Goal: Information Seeking & Learning: Check status

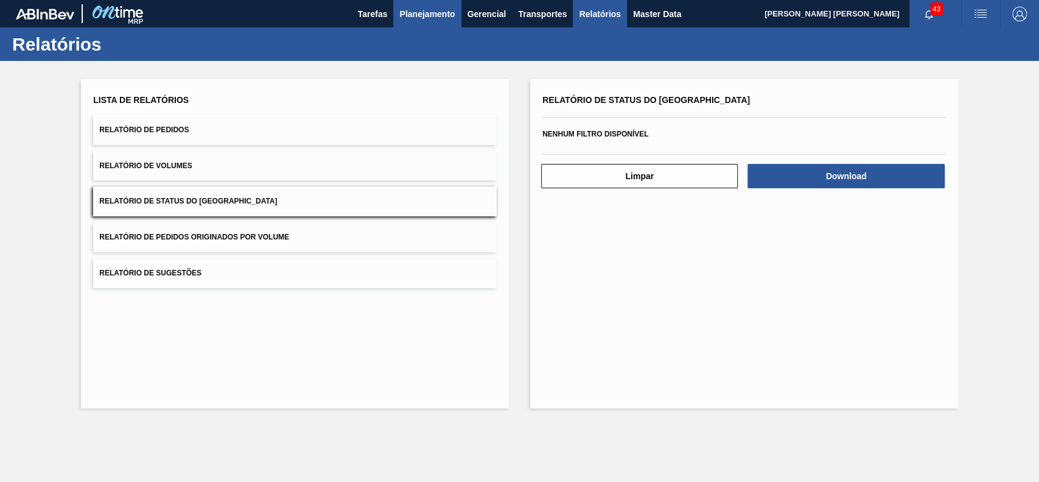
click at [429, 18] on span "Planejamento" at bounding box center [426, 14] width 55 height 15
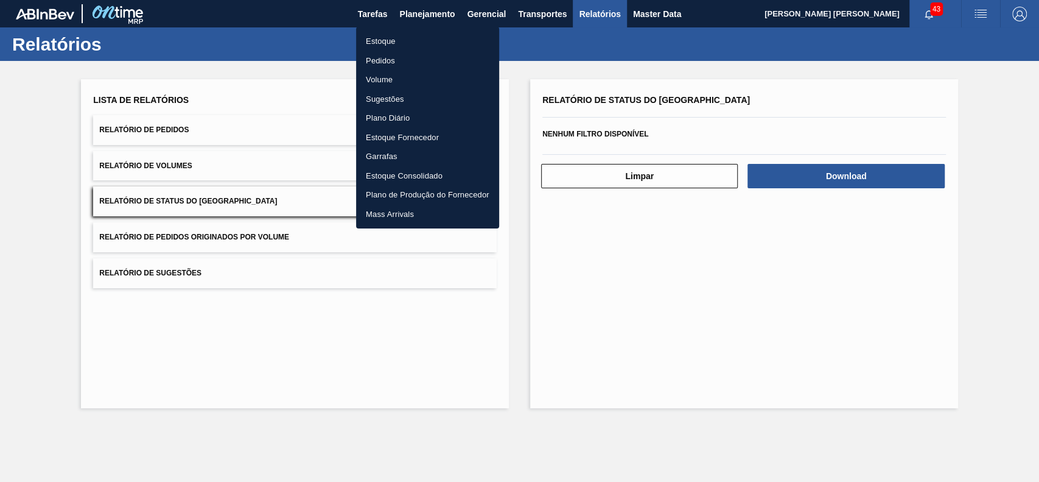
click at [413, 41] on li "Estoque" at bounding box center [427, 41] width 143 height 19
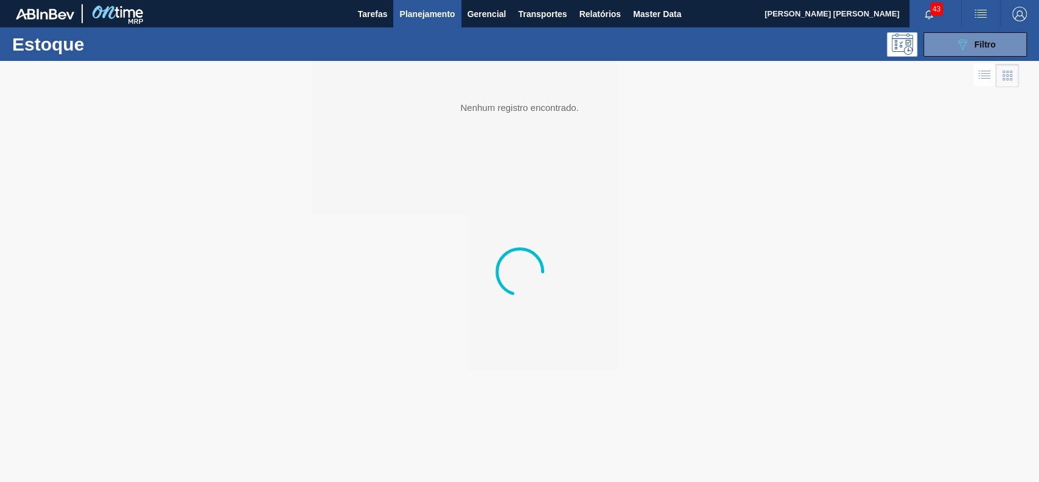
drag, startPoint x: 952, startPoint y: 44, endPoint x: 932, endPoint y: 103, distance: 62.4
click at [952, 44] on button "089F7B8B-B2A5-4AFE-B5C0-19BA573D28AC Filtro" at bounding box center [974, 44] width 103 height 24
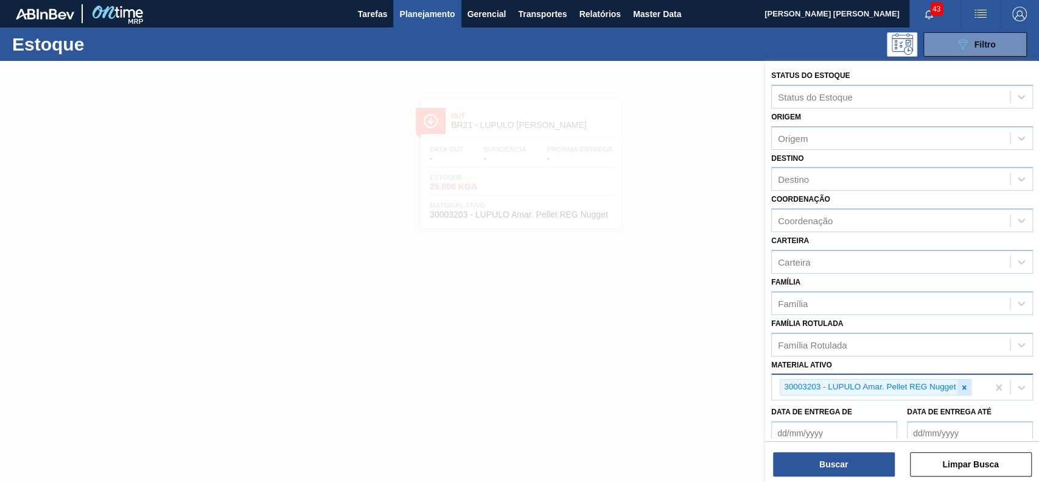
click at [960, 386] on icon at bounding box center [964, 387] width 9 height 9
click at [967, 390] on div at bounding box center [964, 386] width 13 height 15
paste ativo "30009265"
type ativo "30009265"
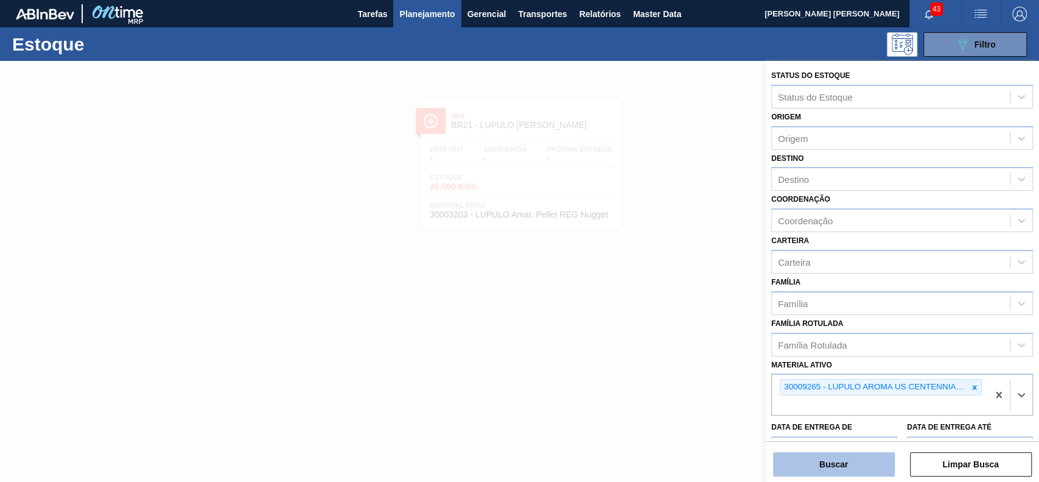
click at [860, 455] on button "Buscar" at bounding box center [834, 464] width 122 height 24
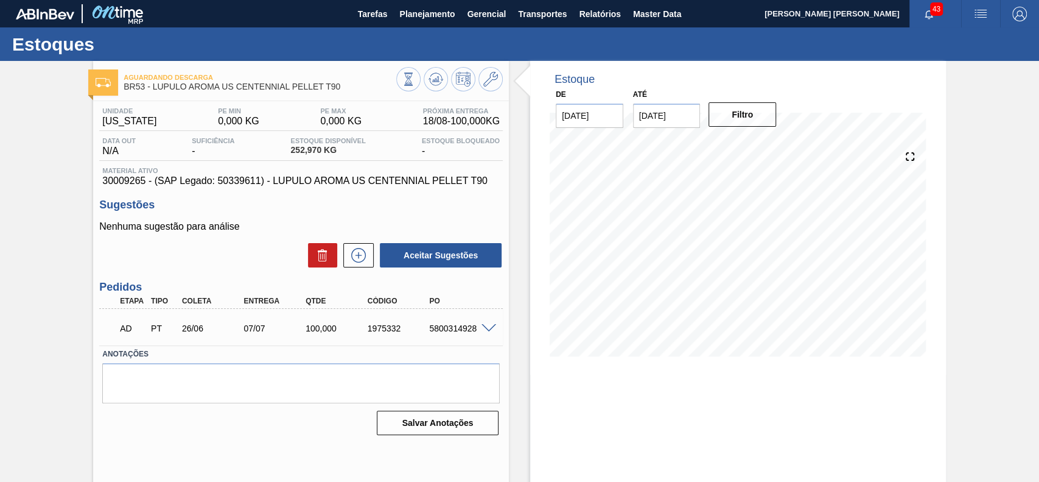
click at [488, 328] on span at bounding box center [489, 328] width 15 height 9
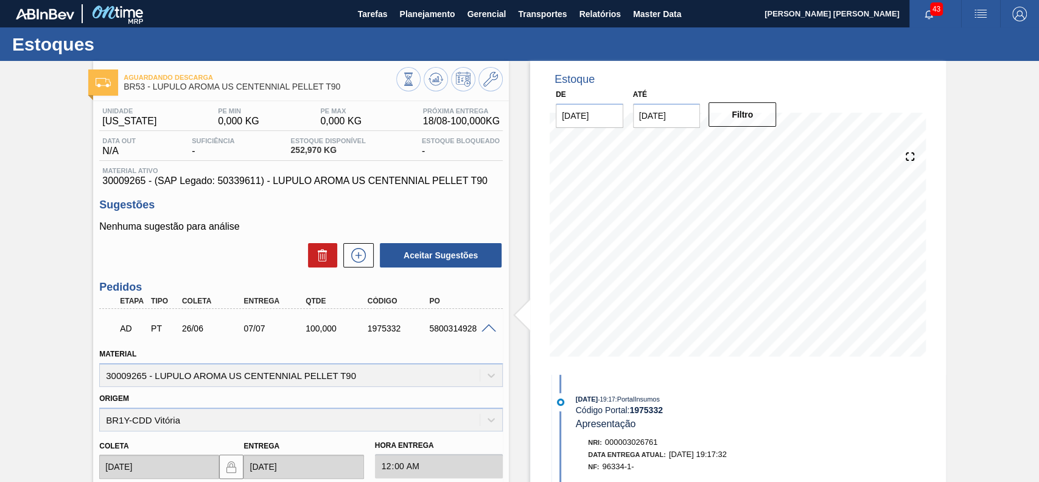
click at [537, 352] on div "Estoque De 18/08/2025 Até 01/09/2025 Filtro 22/08 Projeção de Estoque 372.97 Ne…" at bounding box center [738, 217] width 416 height 313
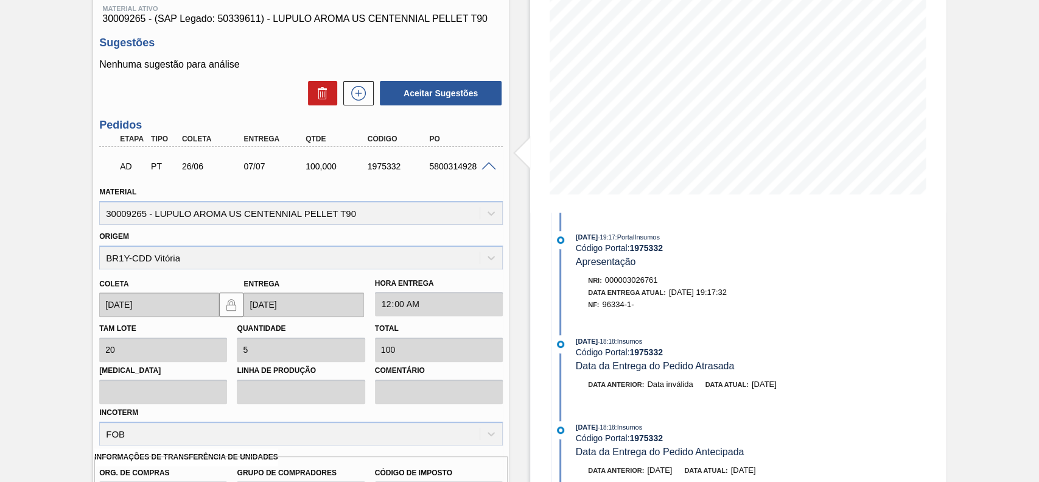
click at [216, 261] on div "Origem BR1Y-CDD Vitória" at bounding box center [301, 248] width 404 height 41
click at [486, 170] on span at bounding box center [489, 166] width 15 height 9
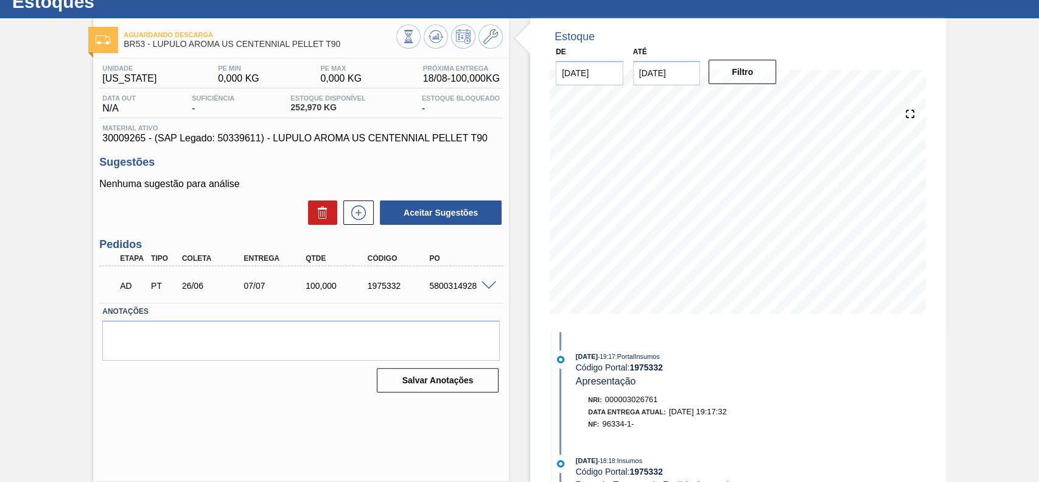
scroll to position [42, 0]
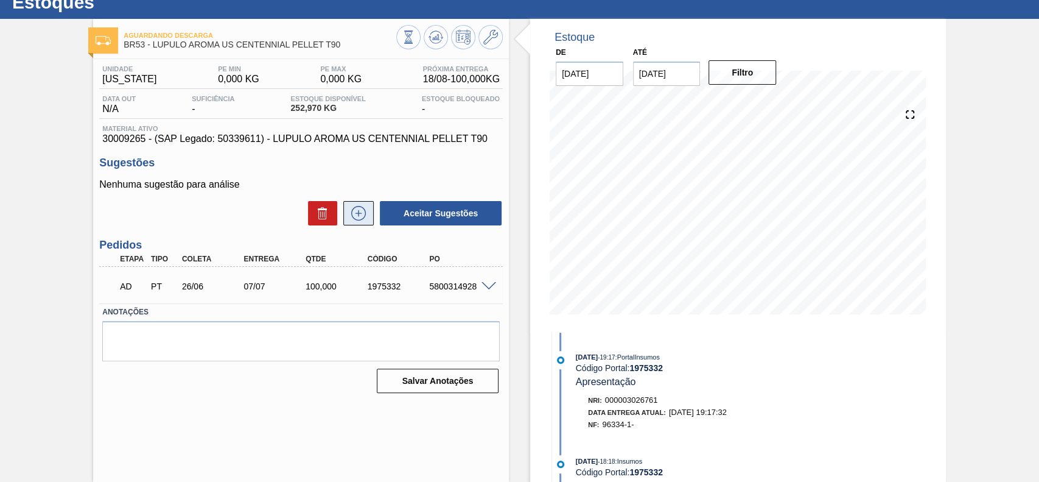
click at [365, 218] on icon at bounding box center [358, 213] width 19 height 15
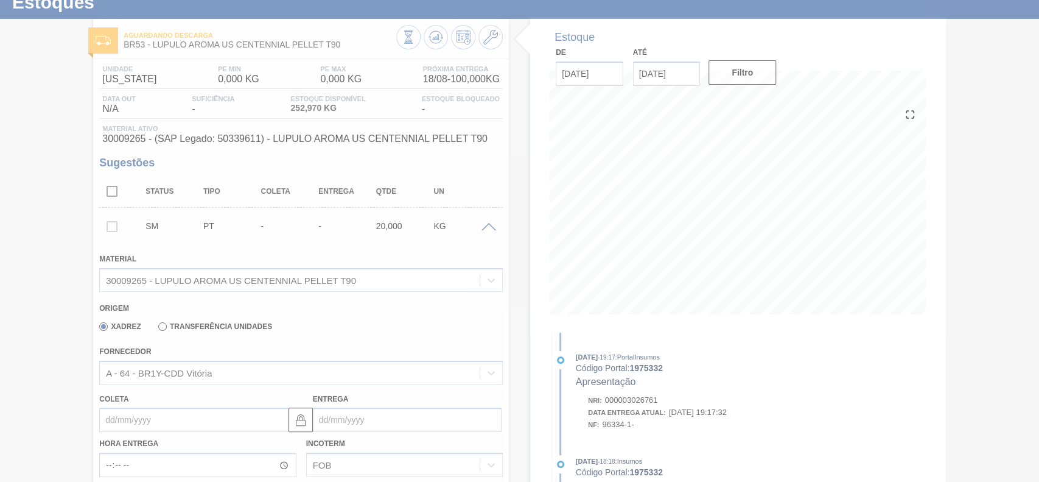
click at [214, 373] on div at bounding box center [519, 241] width 1039 height 482
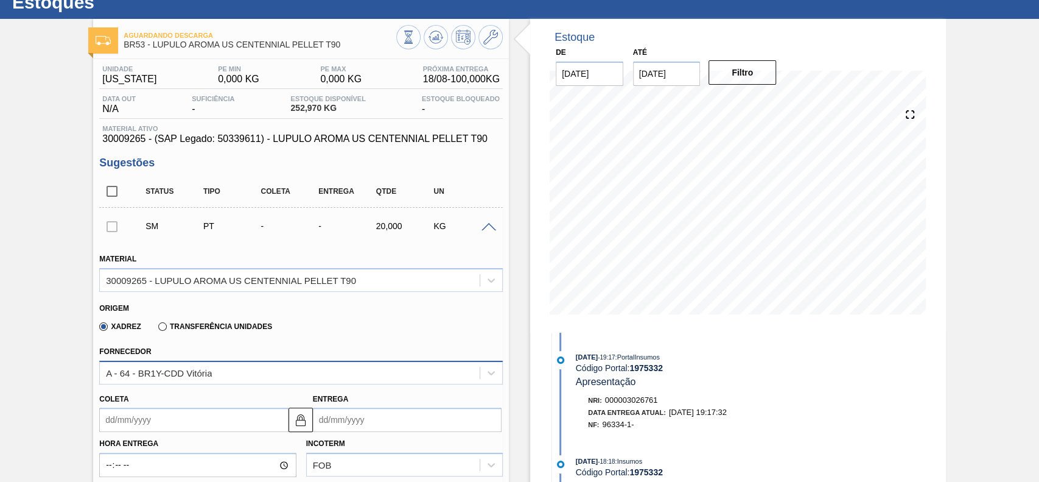
click at [218, 374] on div "A - 64 - BR1Y-CDD Vitória" at bounding box center [290, 372] width 380 height 18
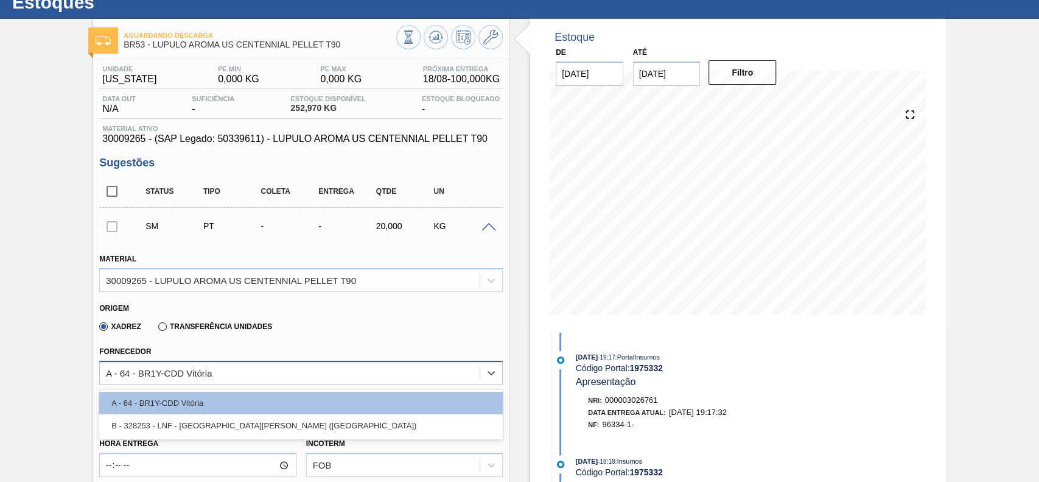
click at [218, 374] on div "A - 64 - BR1Y-CDD Vitória" at bounding box center [290, 372] width 380 height 18
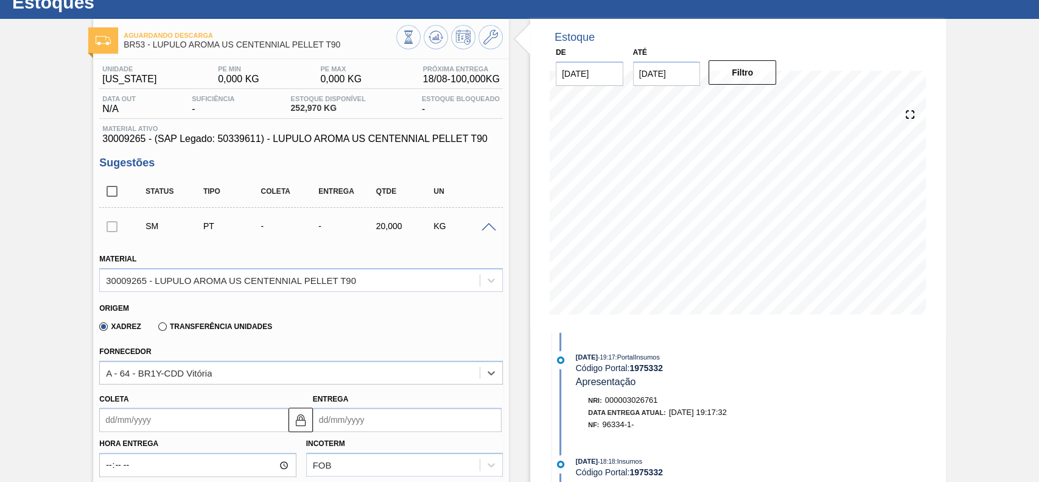
click at [343, 343] on div "Fornecedor Select is focused ,type to refine list, press Down to open the menu,…" at bounding box center [301, 363] width 404 height 41
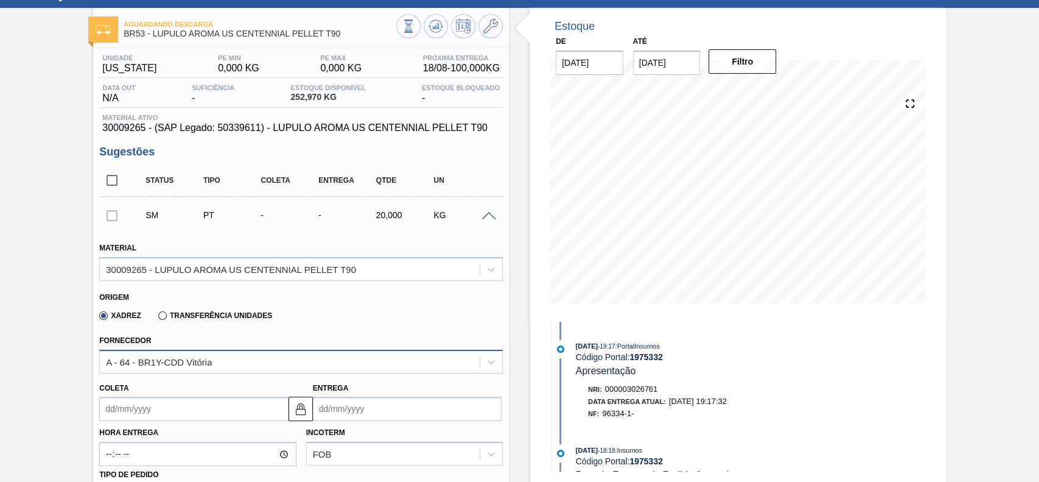
scroll to position [0, 0]
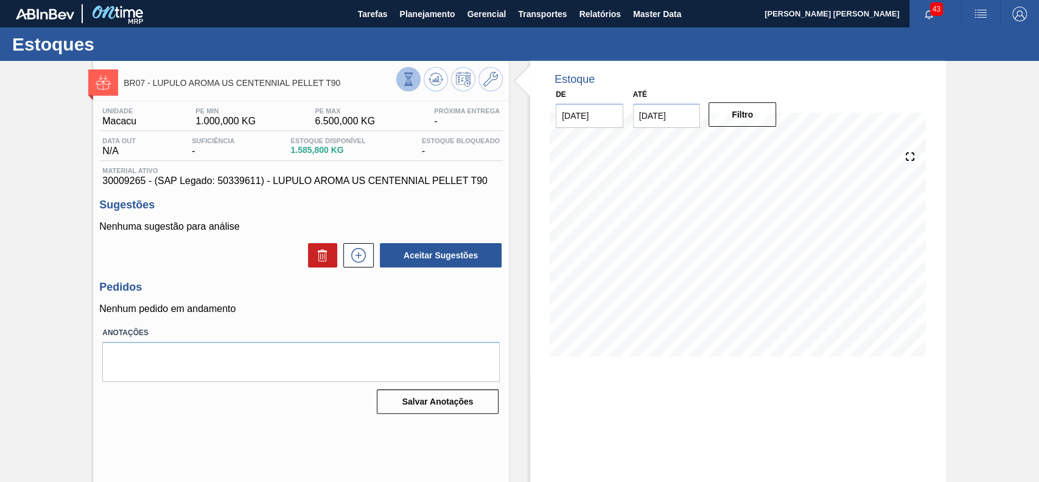
click at [417, 82] on button at bounding box center [408, 79] width 24 height 24
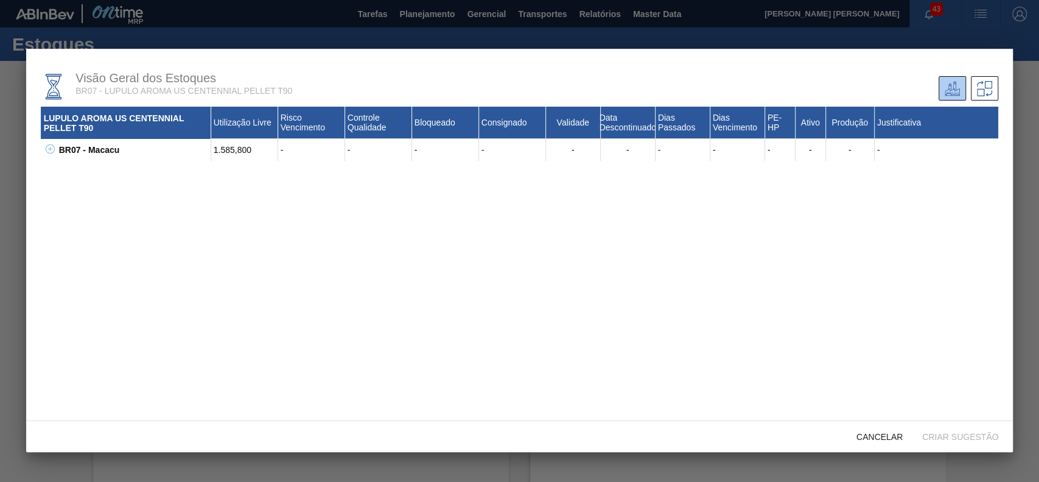
click at [47, 149] on icon at bounding box center [50, 148] width 9 height 9
click at [63, 169] on icon at bounding box center [65, 170] width 9 height 9
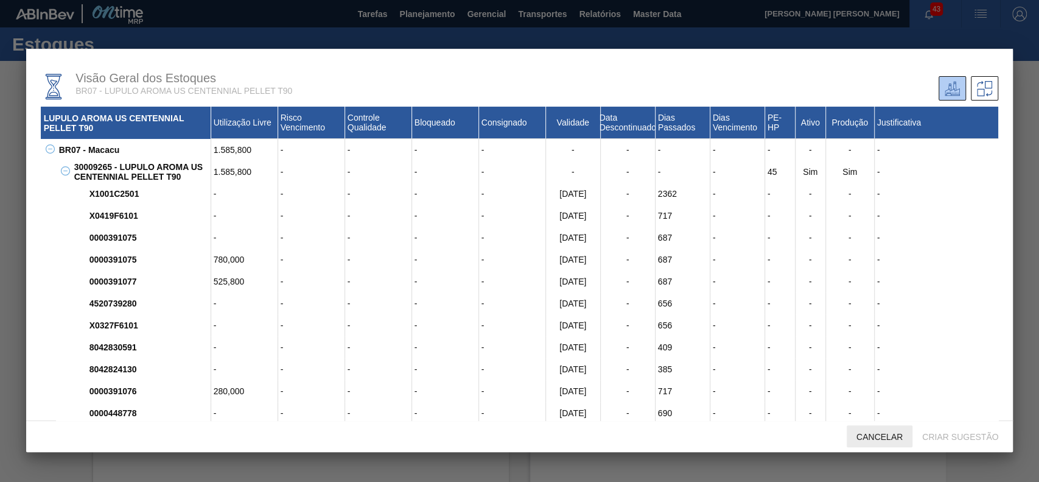
click at [881, 444] on div "Cancelar" at bounding box center [880, 436] width 66 height 23
